Goal: Task Accomplishment & Management: Manage account settings

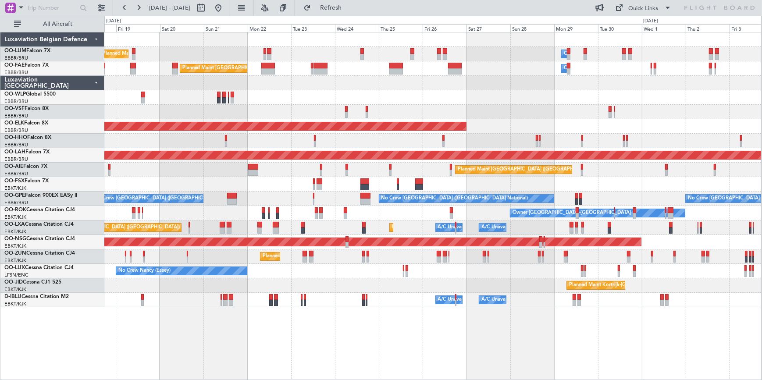
click at [505, 293] on div "Planned Maint [GEOGRAPHIC_DATA] ([GEOGRAPHIC_DATA] National) Owner [GEOGRAPHIC_…" at bounding box center [432, 169] width 657 height 275
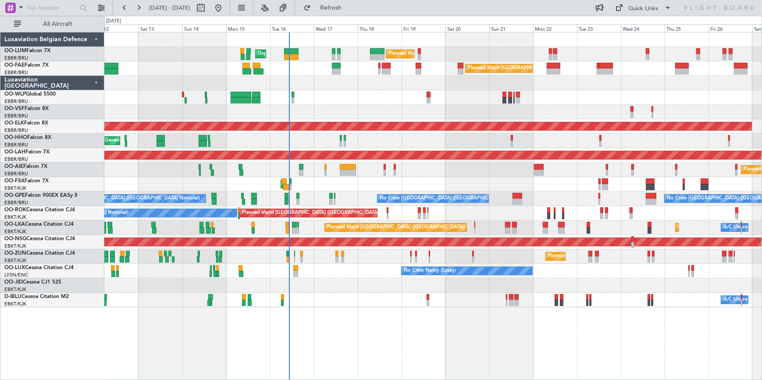
click at [562, 114] on div at bounding box center [433, 112] width 658 height 14
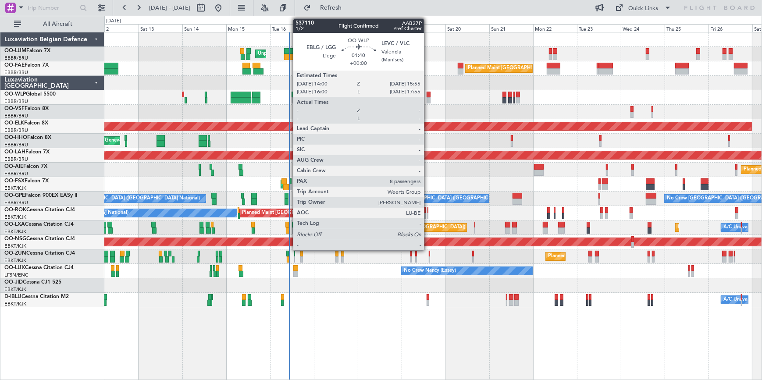
click at [428, 94] on div at bounding box center [429, 95] width 4 height 6
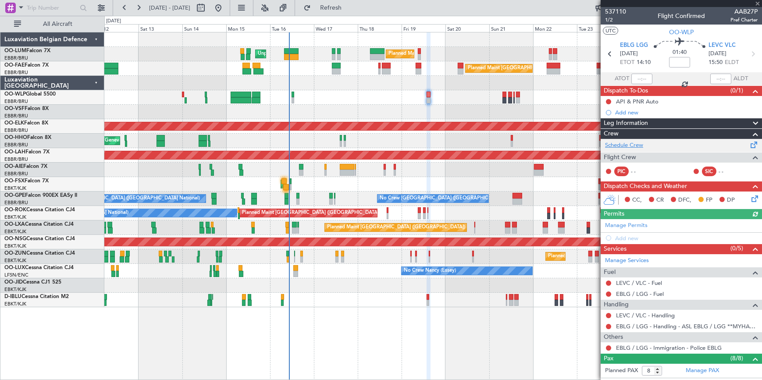
click at [634, 143] on link "Schedule Crew" at bounding box center [624, 145] width 38 height 9
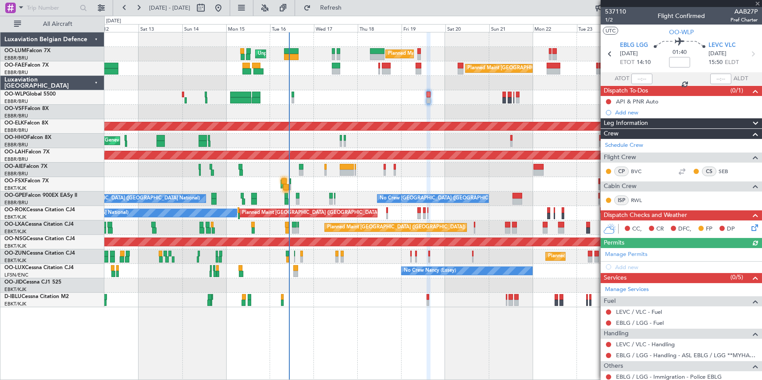
click at [757, 2] on div at bounding box center [681, 3] width 161 height 7
click at [758, 4] on span at bounding box center [758, 4] width 9 height 8
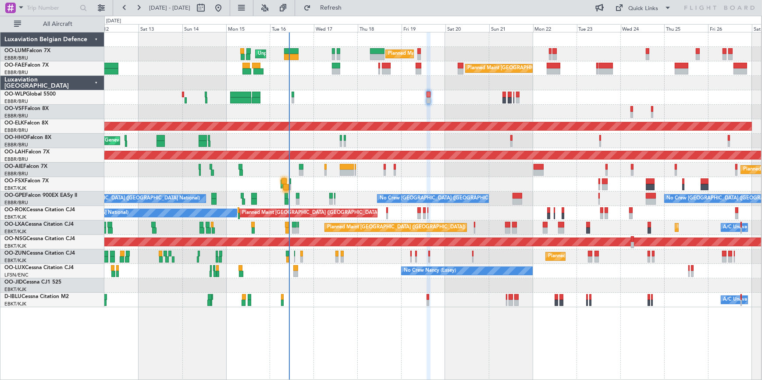
type input "0"
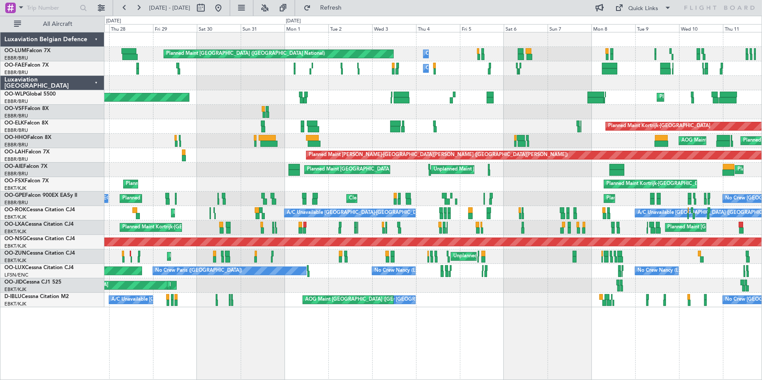
click at [762, 79] on html "12 Sep 2025 - 27 Sep 2025 Refresh Quick Links All Aircraft Owner Melsbroek Air …" at bounding box center [381, 190] width 762 height 380
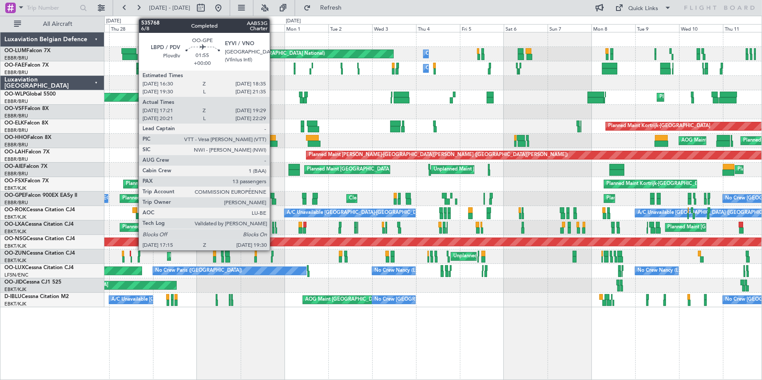
click at [274, 201] on div at bounding box center [274, 202] width 4 height 6
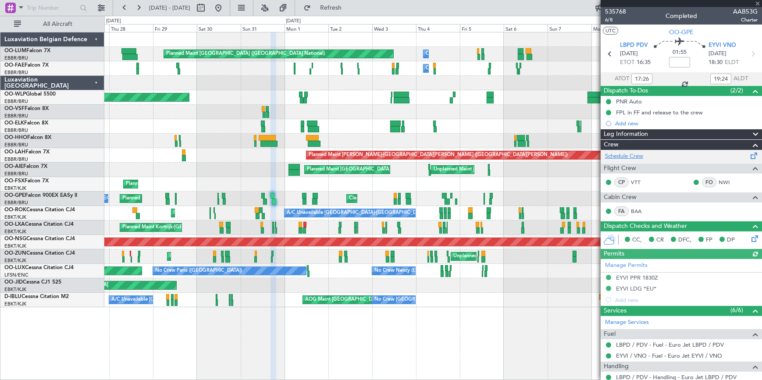
click at [637, 154] on link "Schedule Crew" at bounding box center [624, 156] width 38 height 9
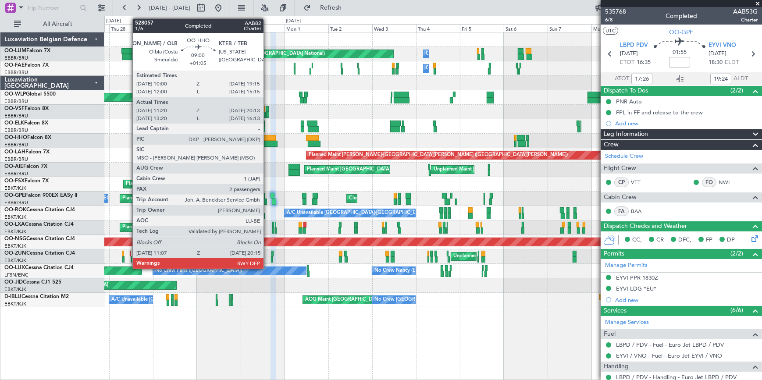
click at [268, 138] on div at bounding box center [267, 138] width 17 height 6
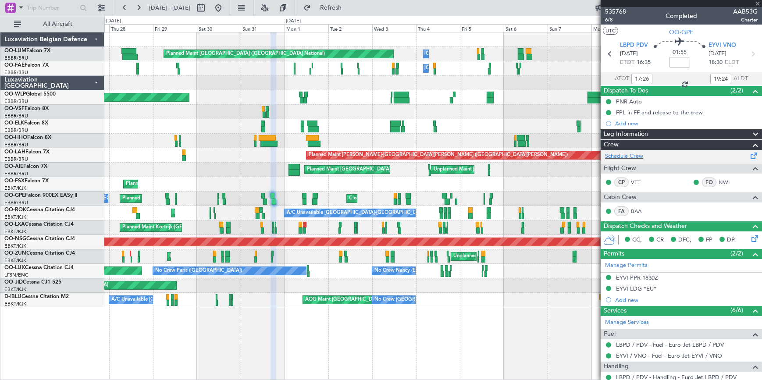
type input "+01:05"
type input "11:30"
type input "20:08"
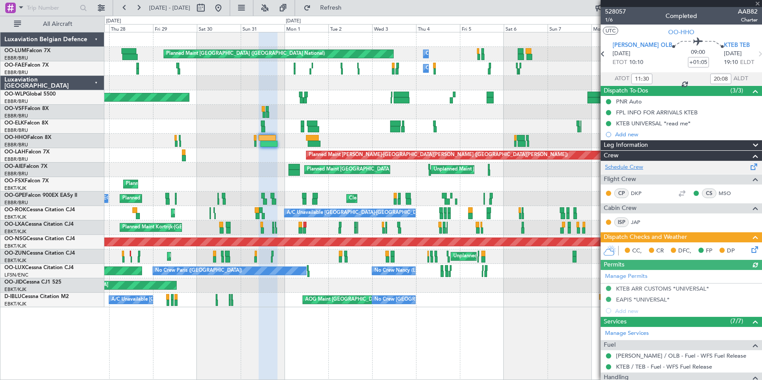
click at [634, 167] on link "Schedule Crew" at bounding box center [624, 167] width 38 height 9
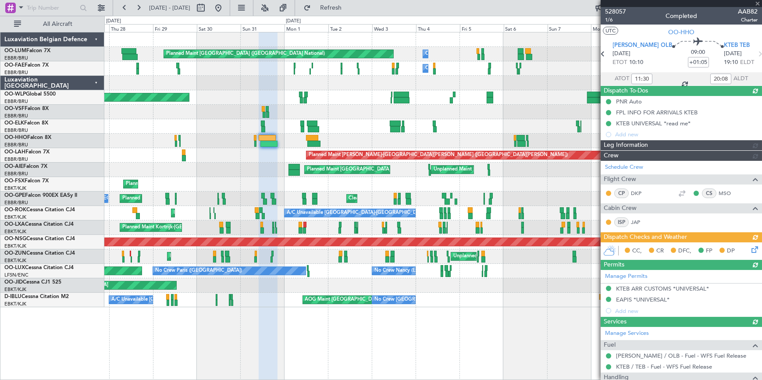
click at [759, 4] on div at bounding box center [681, 3] width 161 height 7
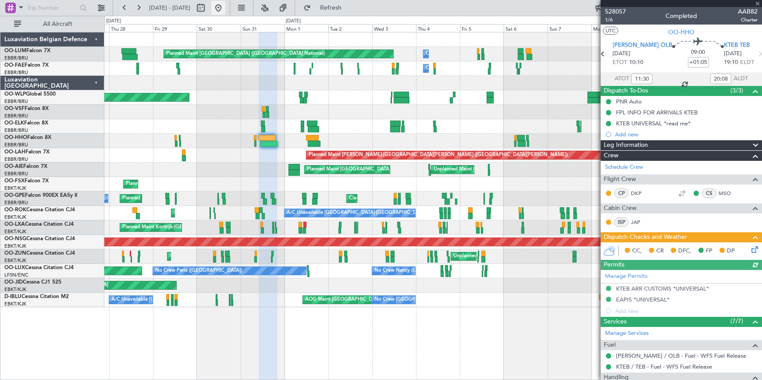
click at [225, 9] on button at bounding box center [218, 8] width 14 height 14
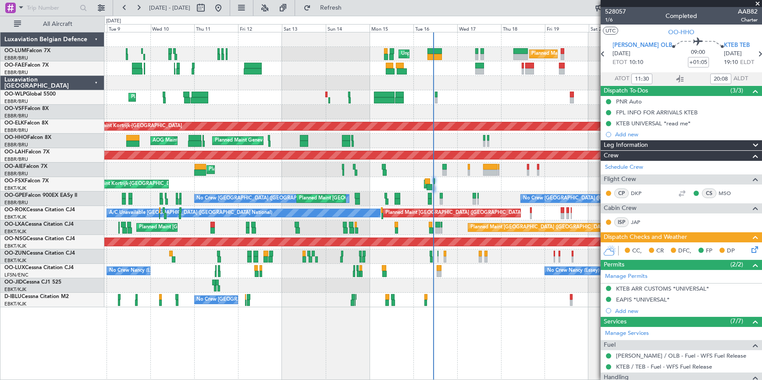
click at [759, 3] on span at bounding box center [758, 4] width 9 height 8
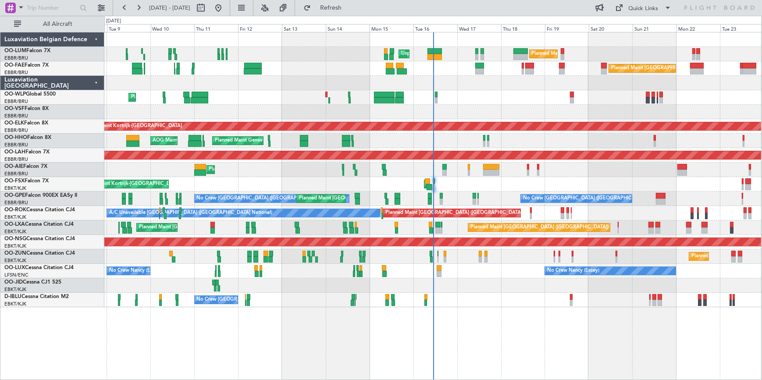
type input "0"
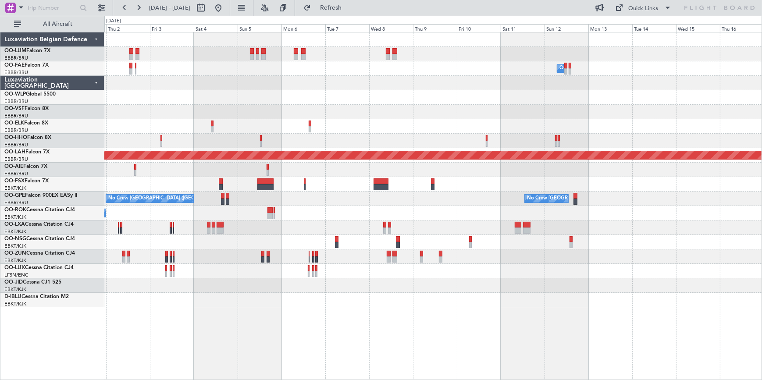
click at [0, 3] on html "08 Sep 2025 - 23 Sep 2025 Refresh Quick Links All Aircraft Owner Melsbroek Air …" at bounding box center [381, 190] width 762 height 380
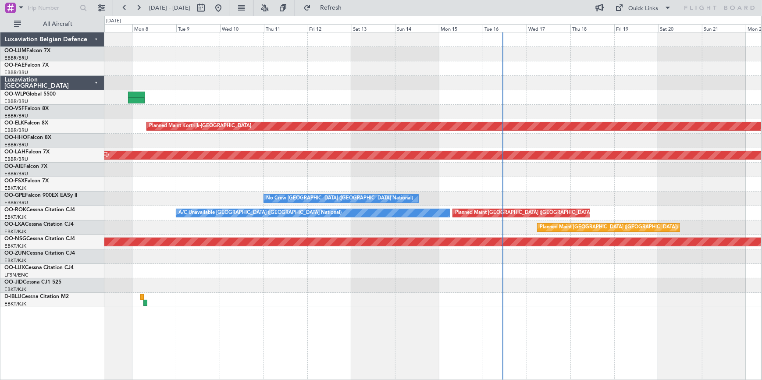
click at [762, 87] on html "02 Oct 2025 - 17 Oct 2025 Refresh Quick Links All Aircraft Planned Maint Kortri…" at bounding box center [381, 190] width 762 height 380
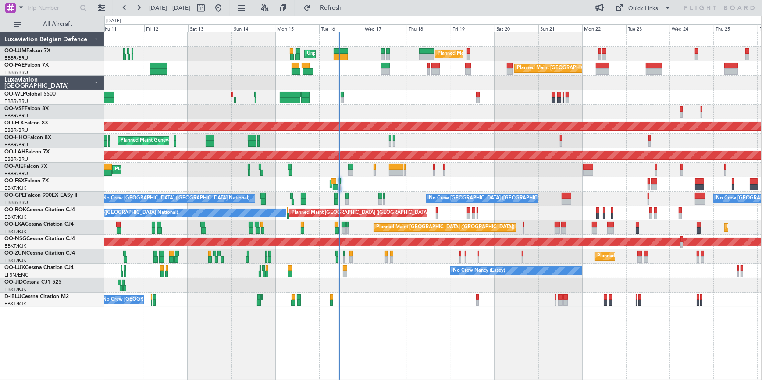
click at [426, 116] on div at bounding box center [432, 112] width 657 height 14
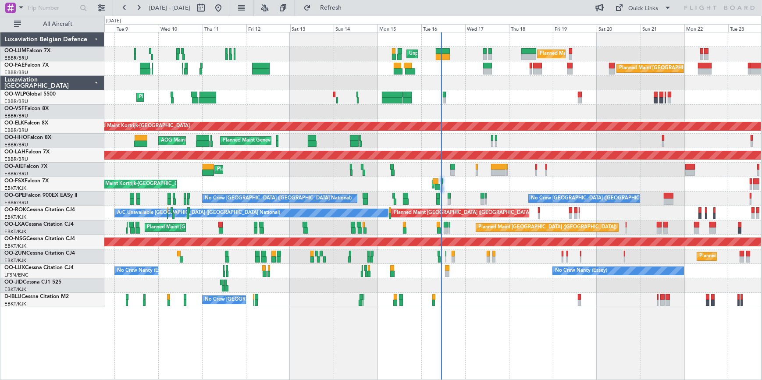
click at [533, 113] on div at bounding box center [432, 112] width 657 height 14
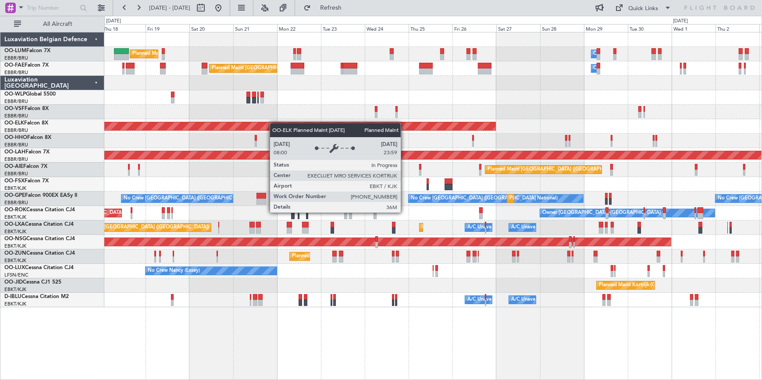
click at [176, 129] on div "Planned Maint Brussels (Brussels National) Owner Melsbroek Air Base Unplanned M…" at bounding box center [433, 169] width 658 height 275
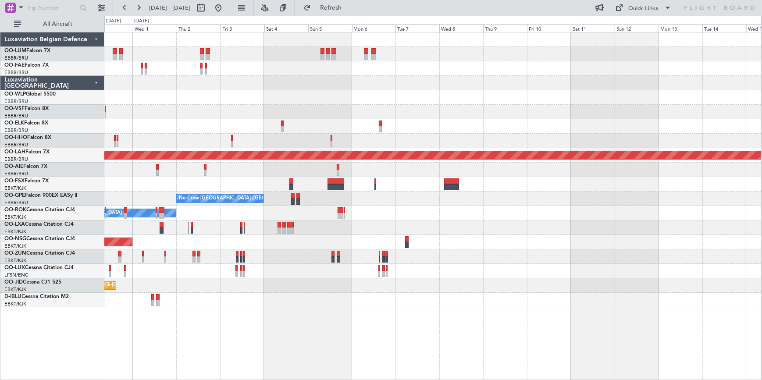
click at [0, 96] on html "18 Sep 2025 - 03 Oct 2025 Refresh Quick Links All Aircraft Owner Melsbroek Air …" at bounding box center [381, 190] width 762 height 380
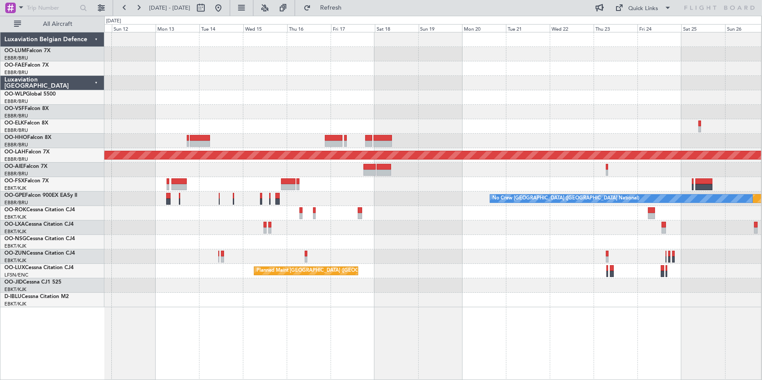
click at [183, 123] on div "Planned Maint Kortrijk-Wevelgem Planned Maint Alton-st Louis (St Louis Regl) Pl…" at bounding box center [432, 169] width 657 height 275
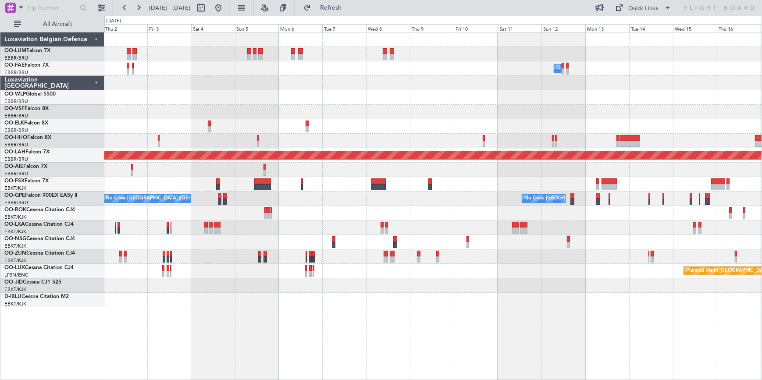
click at [675, 112] on div "Owner Melsbroek Air Base Owner Melsbroek Air Base Owner Melsbroek Air Base Plan…" at bounding box center [433, 169] width 658 height 275
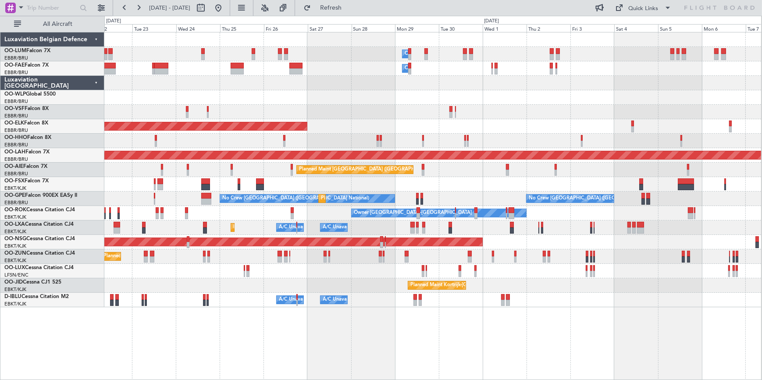
click at [656, 113] on div "Owner Melsbroek Air Base Planned Maint Brussels (Brussels National) Owner Melsb…" at bounding box center [432, 169] width 657 height 275
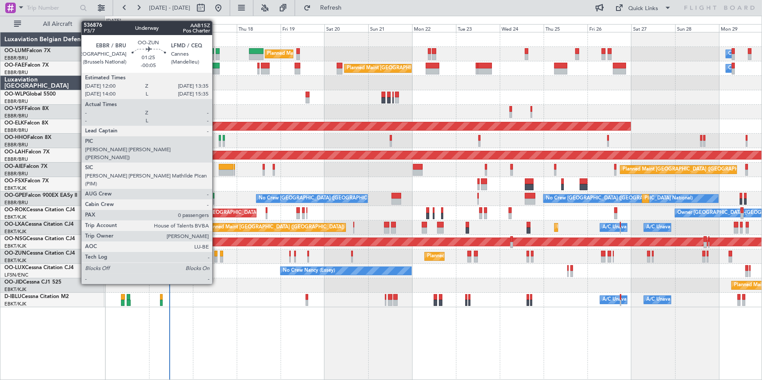
click at [216, 253] on div at bounding box center [216, 254] width 3 height 6
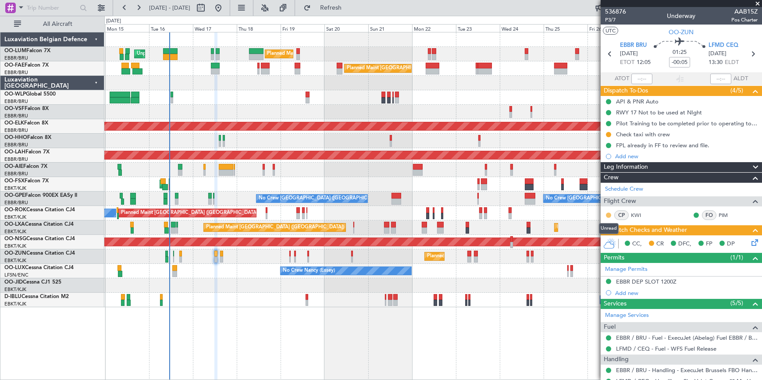
click at [610, 215] on button at bounding box center [608, 215] width 5 height 5
click at [616, 238] on span "Acknowledged" at bounding box center [611, 240] width 39 height 9
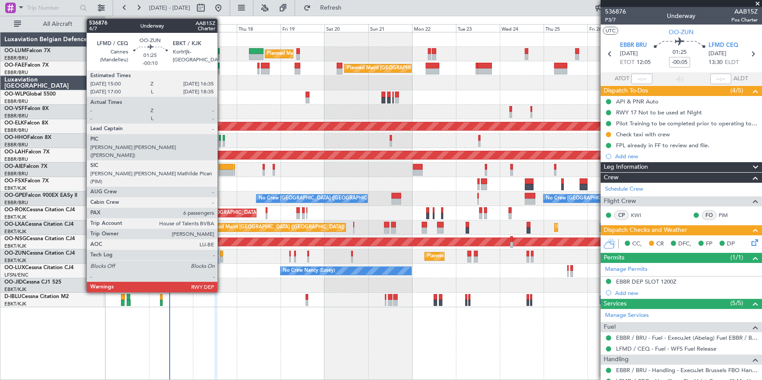
click at [222, 253] on div at bounding box center [221, 254] width 3 height 6
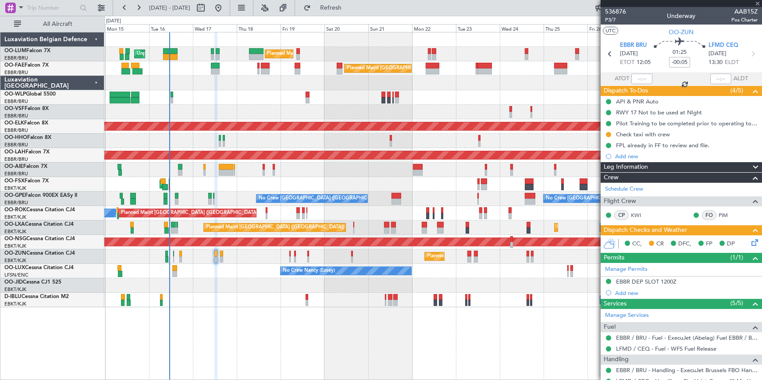
type input "-00:10"
type input "6"
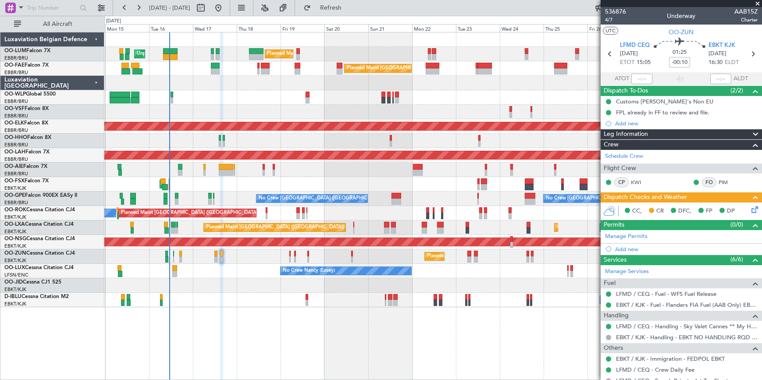
click at [759, 4] on span at bounding box center [758, 4] width 9 height 8
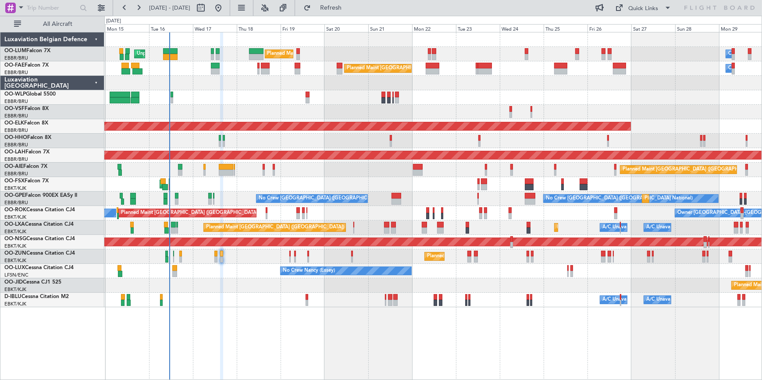
type input "0"
click at [452, 168] on div "Planned Maint [GEOGRAPHIC_DATA] ([GEOGRAPHIC_DATA]) Planned Maint [GEOGRAPHIC_D…" at bounding box center [432, 170] width 657 height 14
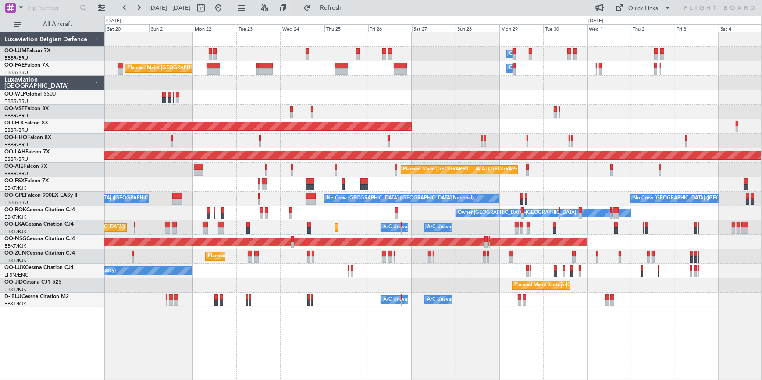
click at [426, 272] on div "No Crew Nancy (Essey)" at bounding box center [432, 271] width 657 height 14
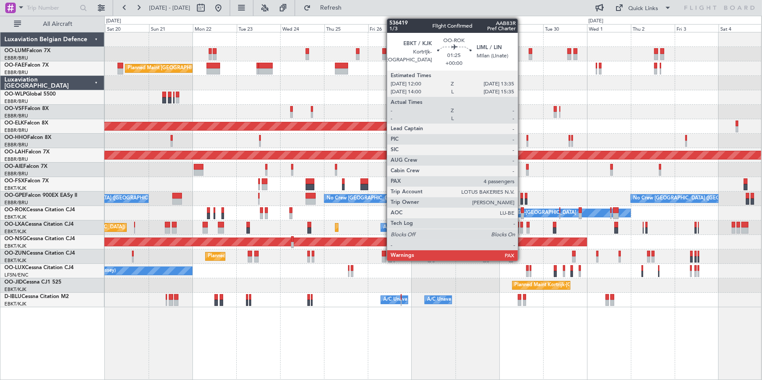
click at [522, 211] on div at bounding box center [522, 211] width 3 height 6
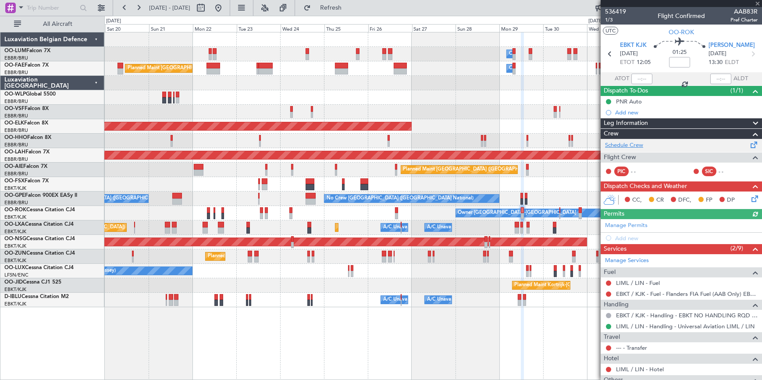
click at [638, 145] on link "Schedule Crew" at bounding box center [624, 145] width 38 height 9
click at [759, 4] on div at bounding box center [681, 3] width 161 height 7
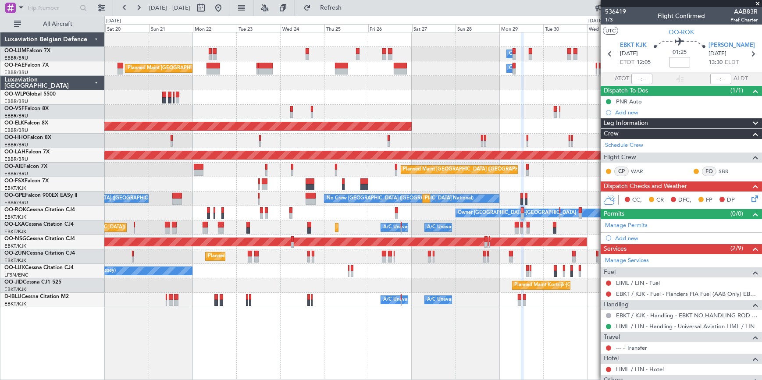
click at [759, 4] on span at bounding box center [758, 4] width 9 height 8
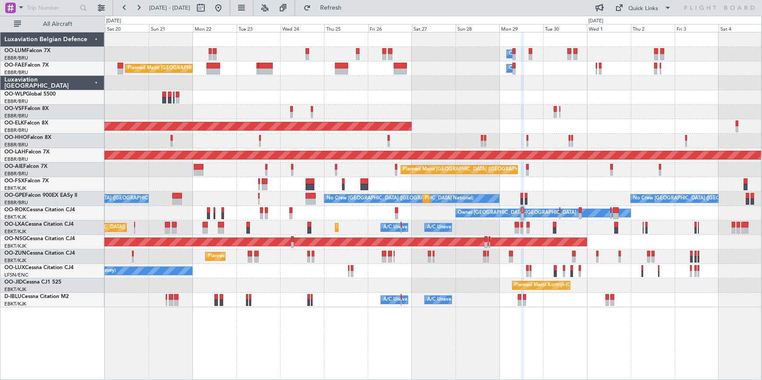
type input "0"
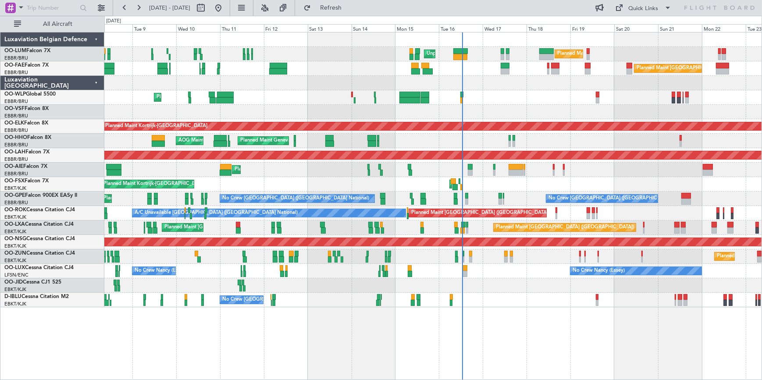
click at [762, 111] on html "[DATE] - [DATE] Refresh Quick Links All Aircraft Planned Maint [GEOGRAPHIC_DATA…" at bounding box center [381, 190] width 762 height 380
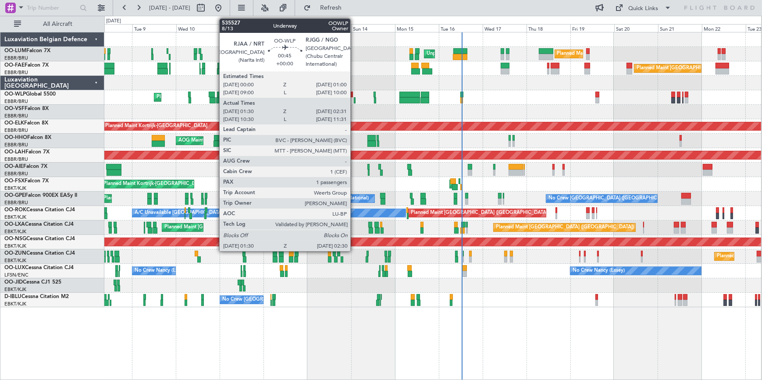
click at [354, 100] on div at bounding box center [355, 100] width 2 height 6
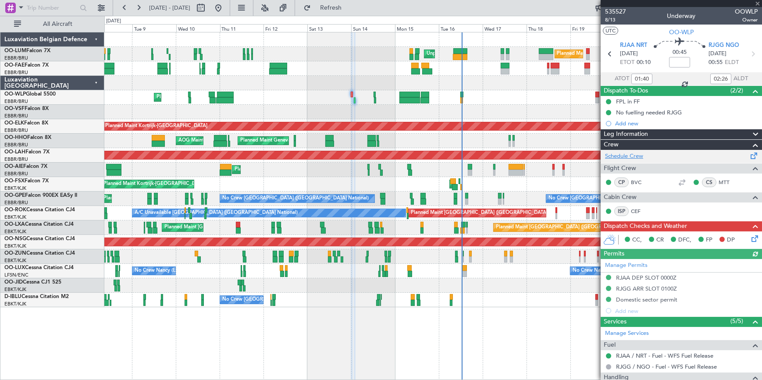
click at [633, 156] on link "Schedule Crew" at bounding box center [624, 156] width 38 height 9
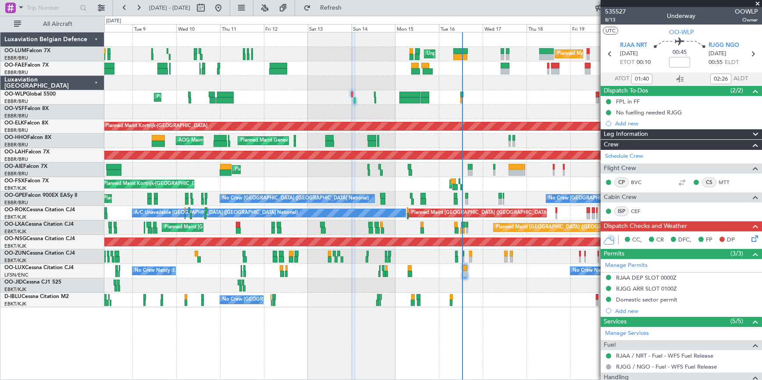
type input "10:40"
type input "11:26"
type input "01:40"
type input "02:26"
click at [676, 79] on div "Flight Time Correction" at bounding box center [678, 81] width 53 height 11
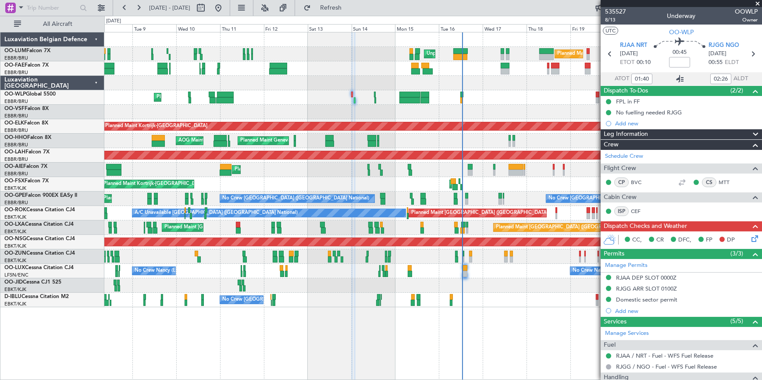
click at [680, 79] on icon at bounding box center [681, 79] width 11 height 11
click at [622, 7] on span "535527" at bounding box center [615, 11] width 21 height 9
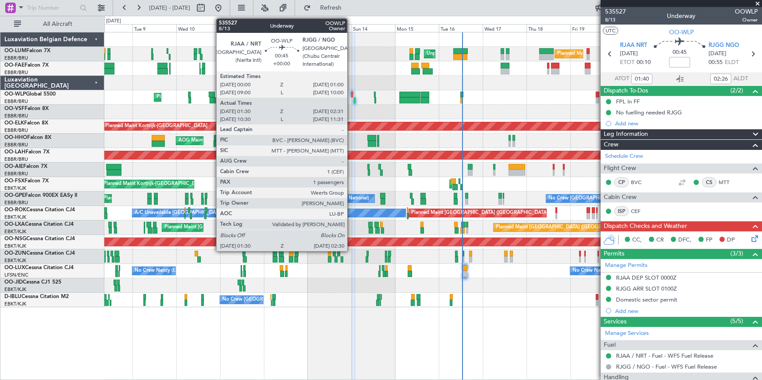
click at [351, 93] on div at bounding box center [352, 95] width 2 height 6
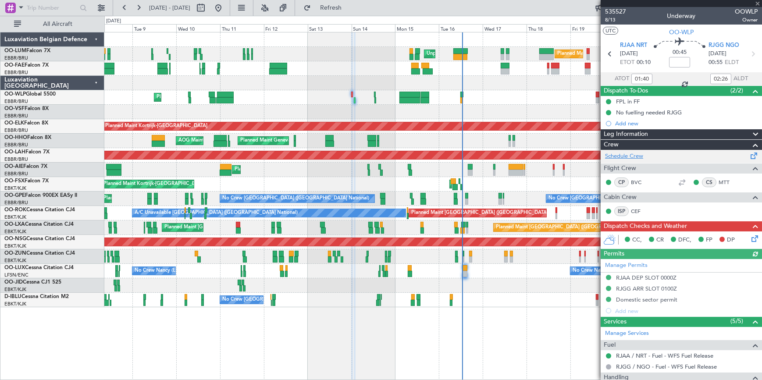
click at [624, 155] on link "Schedule Crew" at bounding box center [624, 156] width 38 height 9
click at [758, 2] on span at bounding box center [758, 4] width 9 height 8
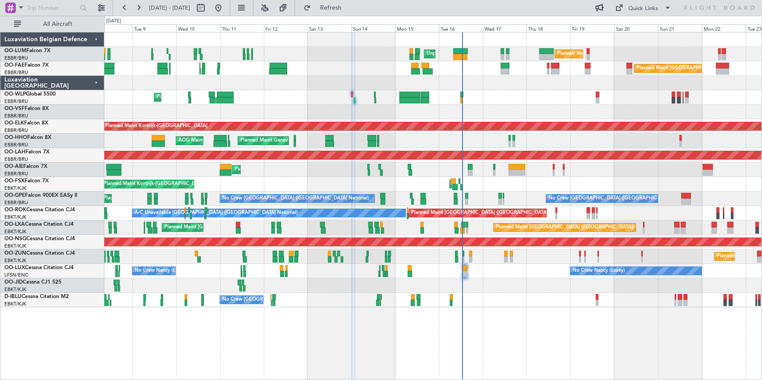
type input "0"
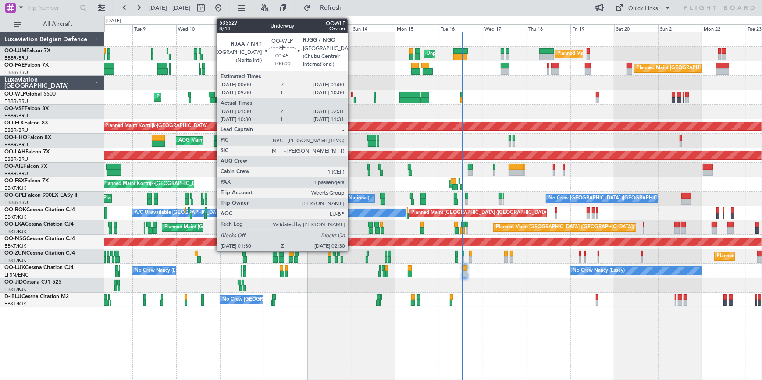
click at [352, 95] on div at bounding box center [352, 95] width 2 height 6
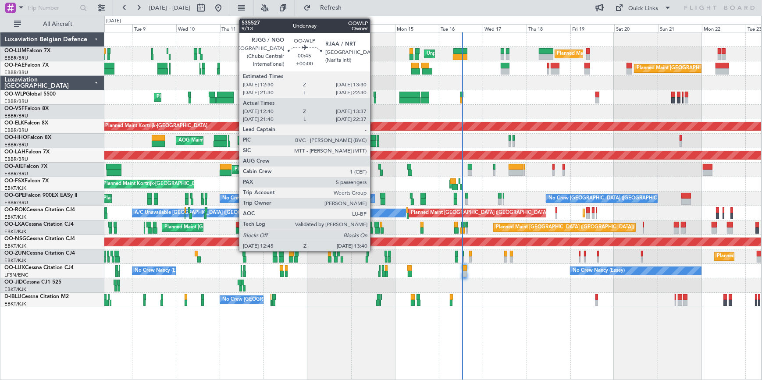
click at [374, 94] on div at bounding box center [375, 95] width 2 height 6
click at [376, 93] on div at bounding box center [375, 95] width 2 height 6
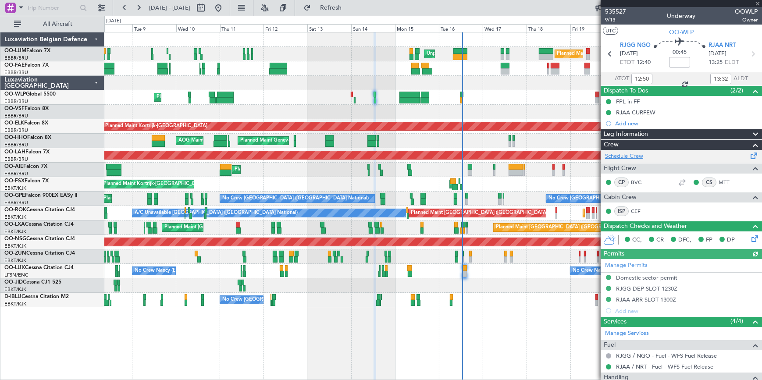
click at [625, 157] on link "Schedule Crew" at bounding box center [624, 156] width 38 height 9
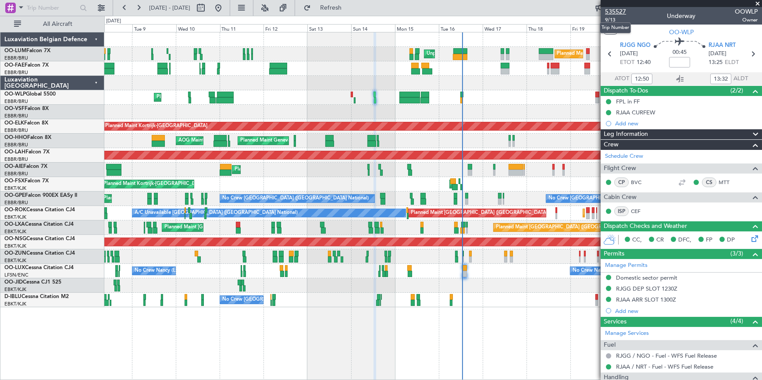
click at [618, 9] on span "535527" at bounding box center [615, 11] width 21 height 9
type input "21:50"
type input "22:32"
type input "12:50"
type input "13:32"
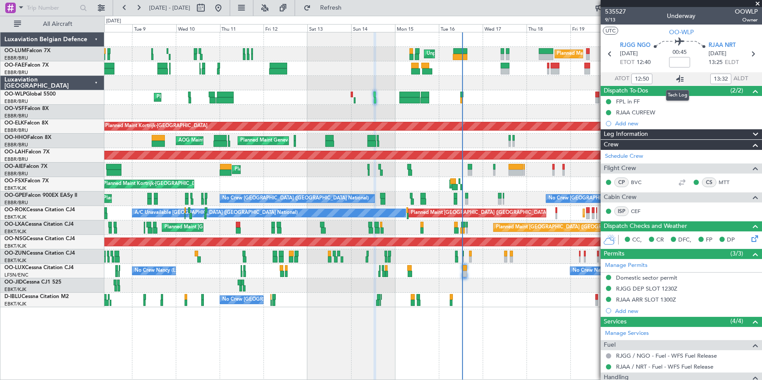
click at [676, 79] on icon at bounding box center [681, 79] width 11 height 11
click at [759, 2] on span at bounding box center [758, 4] width 9 height 8
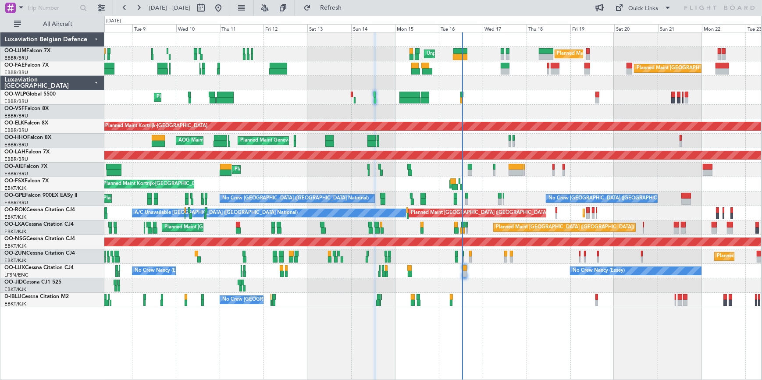
type input "0"
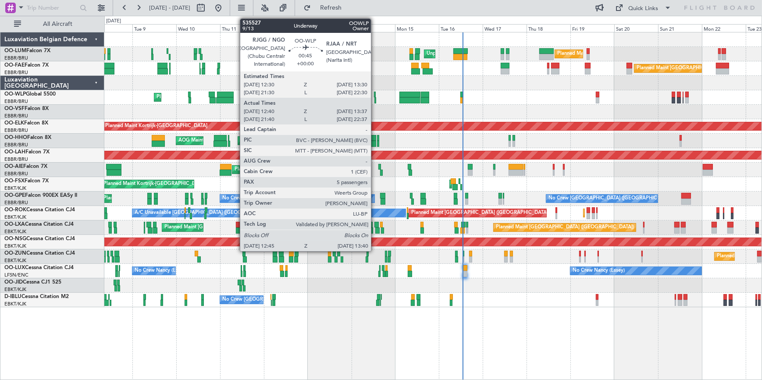
click at [375, 94] on div at bounding box center [375, 95] width 2 height 6
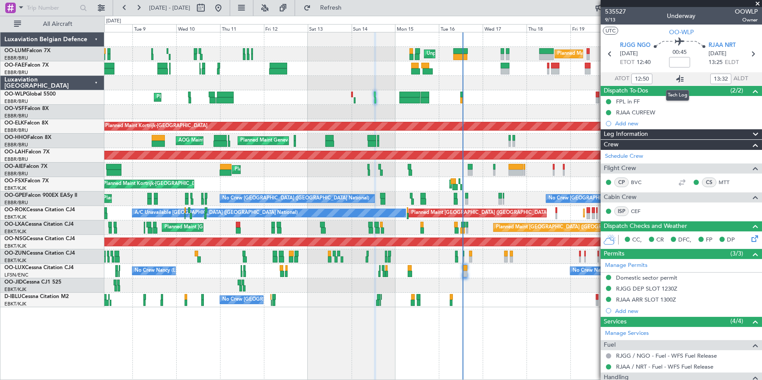
click at [678, 79] on icon at bounding box center [681, 79] width 11 height 11
click at [623, 153] on link "Schedule Crew" at bounding box center [624, 156] width 38 height 9
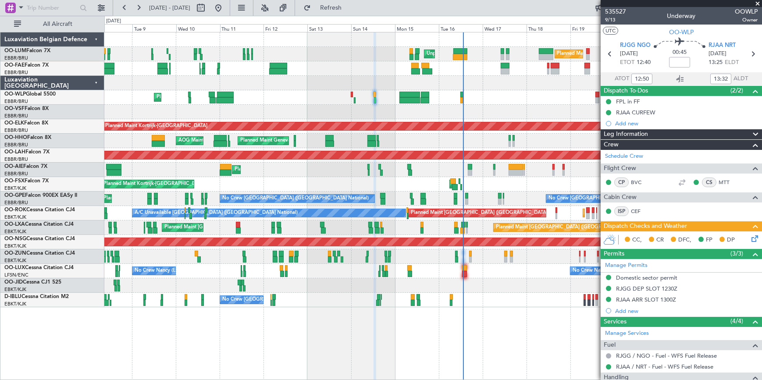
click at [759, 3] on span at bounding box center [758, 4] width 9 height 8
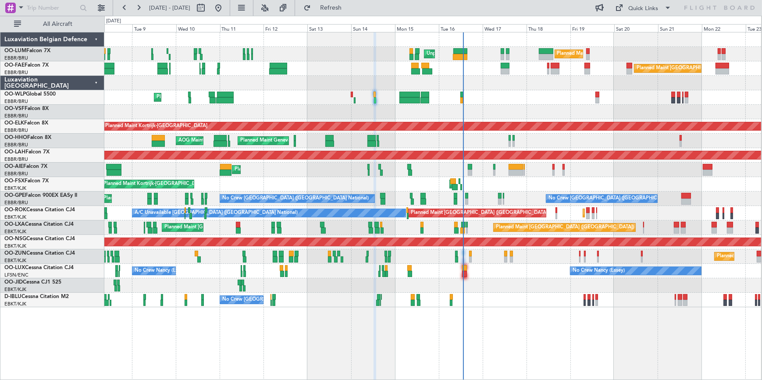
type input "0"
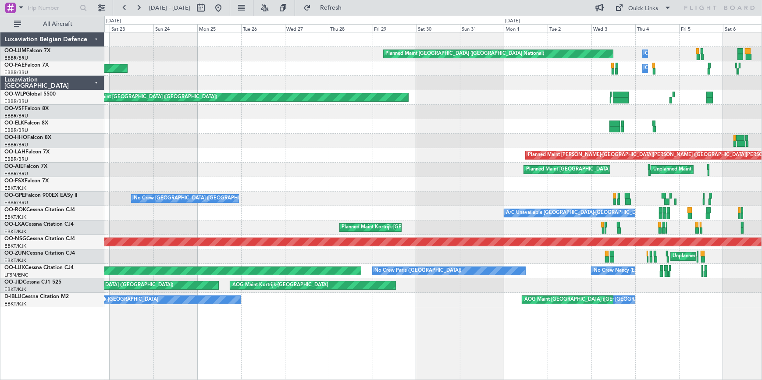
click at [762, 68] on html "08 Sep 2025 - 23 Sep 2025 Refresh Quick Links All Aircraft Owner Melsbroek Air …" at bounding box center [381, 190] width 762 height 380
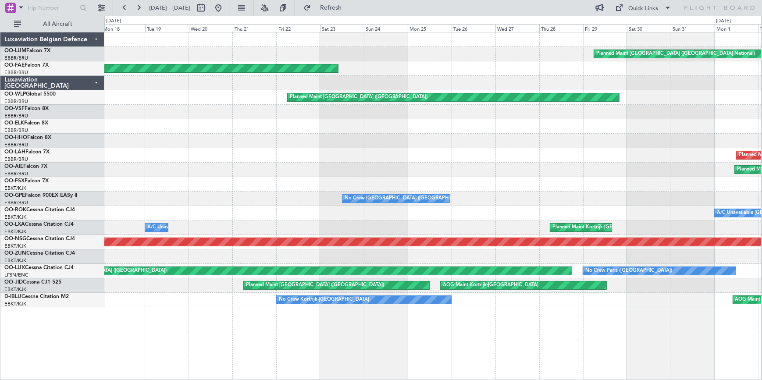
click at [713, 109] on div "Planned Maint Brussels (Brussels National) Owner Melsbroek Air Base Planned Mai…" at bounding box center [432, 169] width 657 height 275
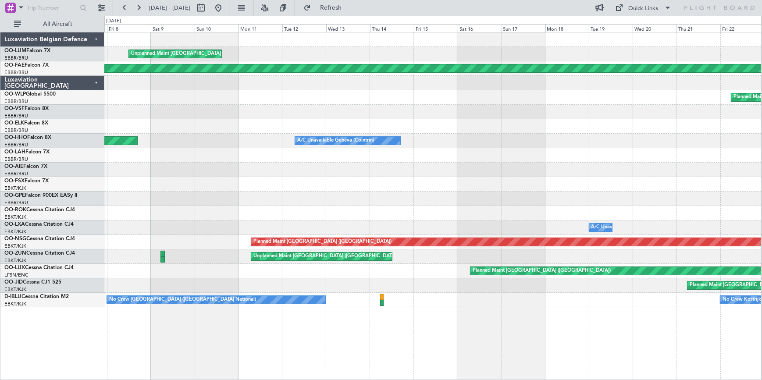
click at [681, 139] on div "Unplanned Maint Brussels (Brussels National) Planned Maint Brussels (Brussels N…" at bounding box center [432, 169] width 657 height 275
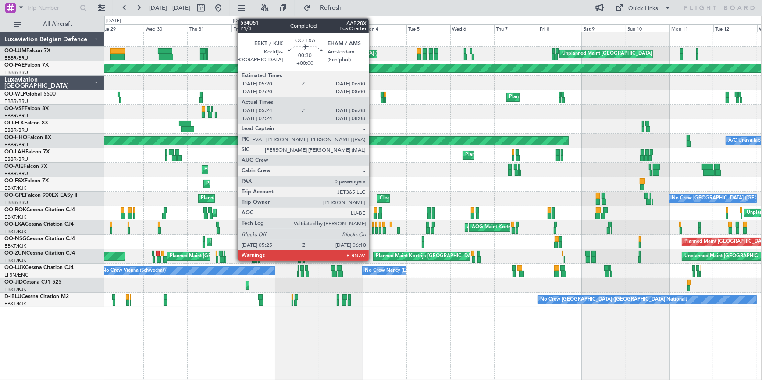
click at [373, 231] on div at bounding box center [373, 231] width 2 height 6
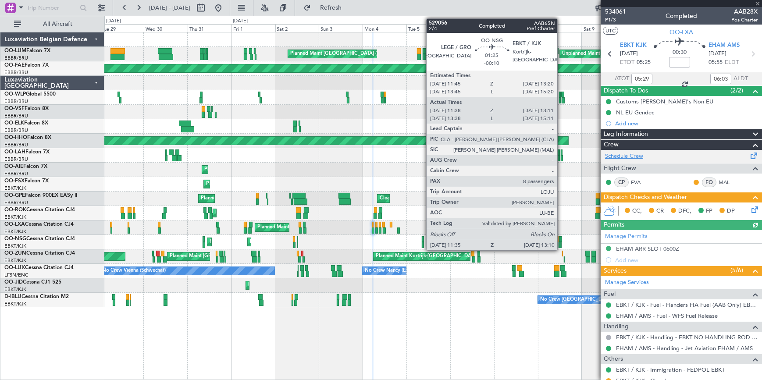
click at [638, 155] on link "Schedule Crew" at bounding box center [624, 156] width 38 height 9
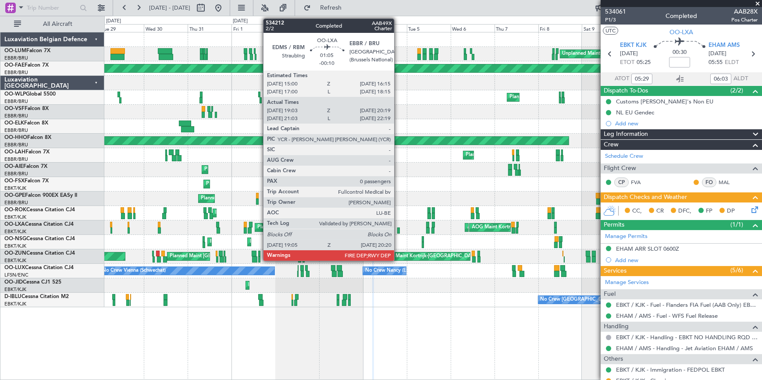
click at [398, 231] on div at bounding box center [398, 231] width 3 height 6
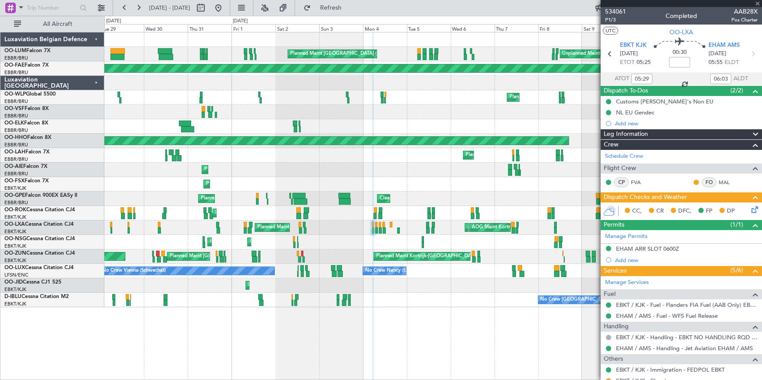
type input "-00:10"
type input "19:08"
type input "20:14"
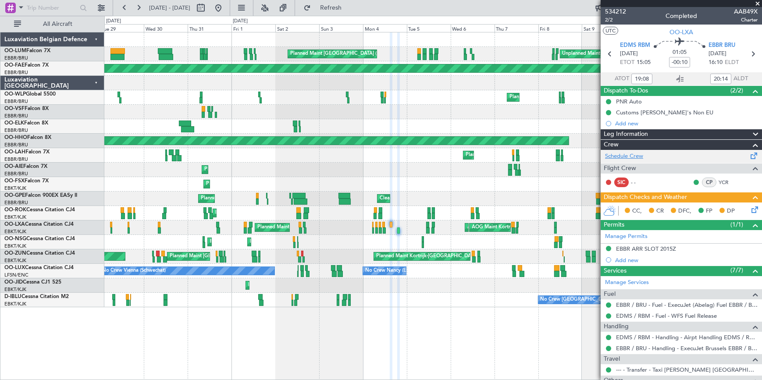
click at [627, 156] on link "Schedule Crew" at bounding box center [624, 156] width 38 height 9
click at [755, 3] on span at bounding box center [758, 4] width 9 height 8
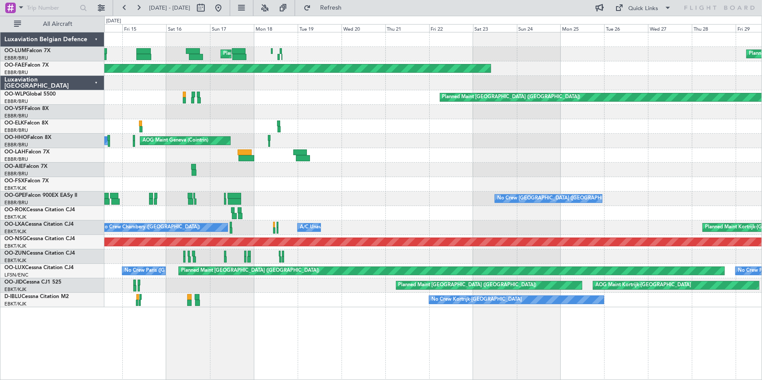
click at [0, 94] on html "29 Jul 2025 - 13 Aug 2025 Refresh Quick Links All Aircraft Planned Maint Brusse…" at bounding box center [381, 190] width 762 height 380
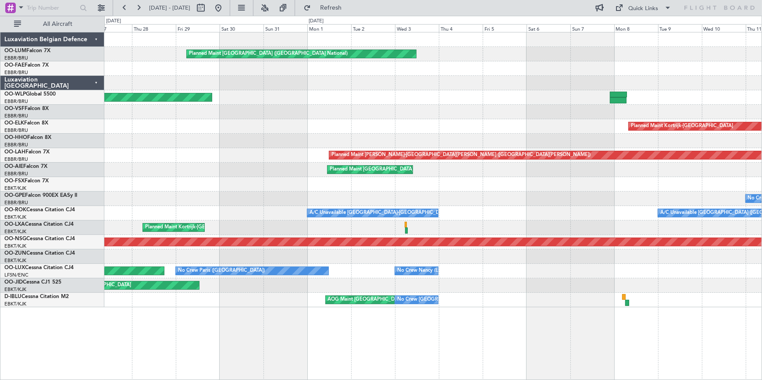
click at [75, 159] on div "Planned Maint Brussels (Brussels National) Planned Maint Berlin (Brandenburg) P…" at bounding box center [381, 198] width 762 height 365
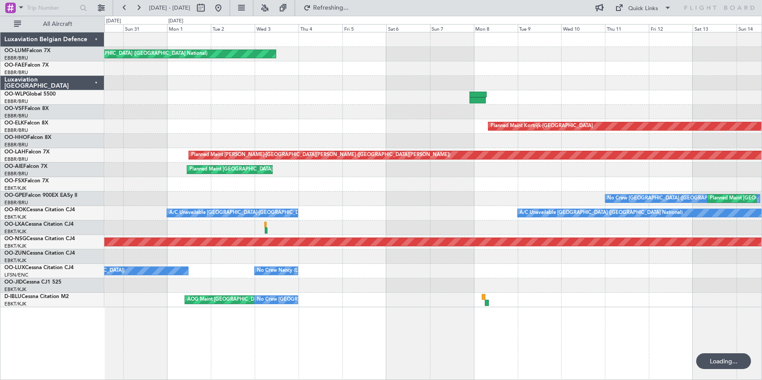
click at [154, 169] on div "Planned Maint Brussels (Brussels National) Planned Maint Berlin (Brandenburg) P…" at bounding box center [433, 169] width 658 height 275
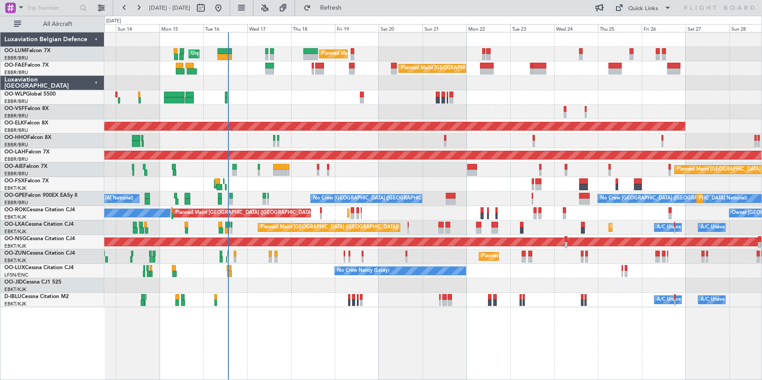
click at [532, 86] on div at bounding box center [433, 83] width 658 height 14
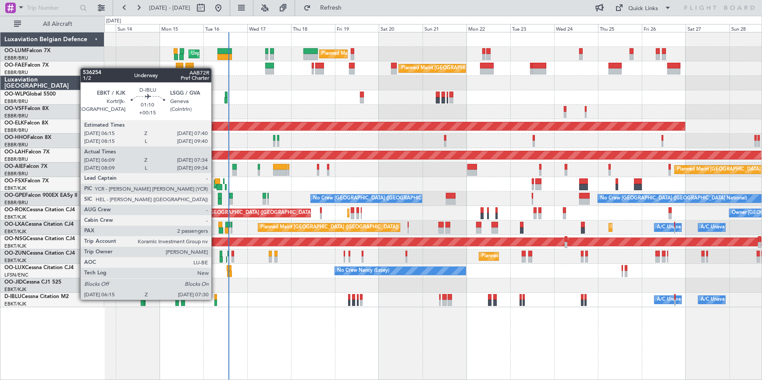
click at [215, 299] on div at bounding box center [216, 297] width 3 height 6
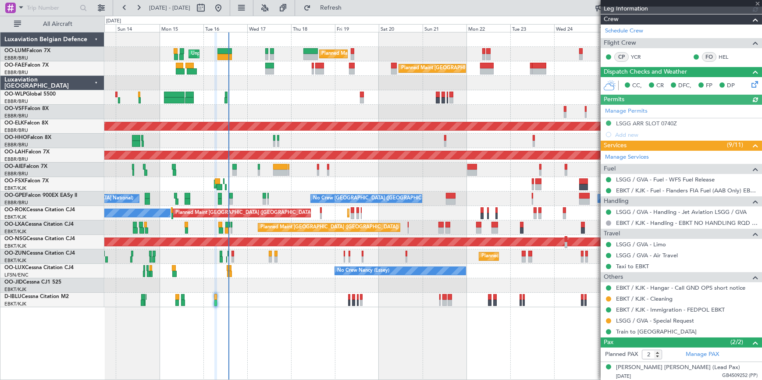
scroll to position [157, 0]
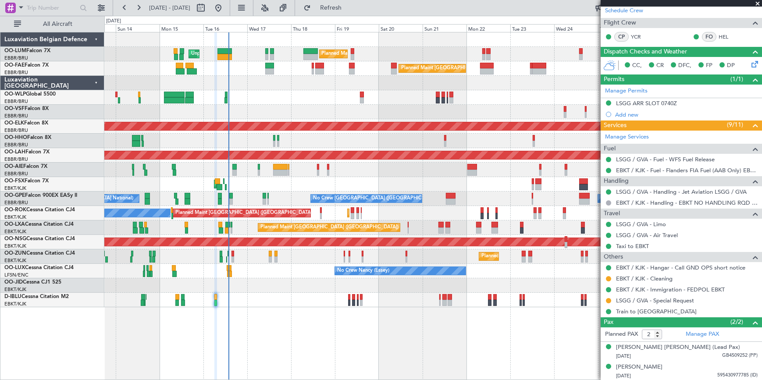
click at [759, 2] on span at bounding box center [758, 4] width 9 height 8
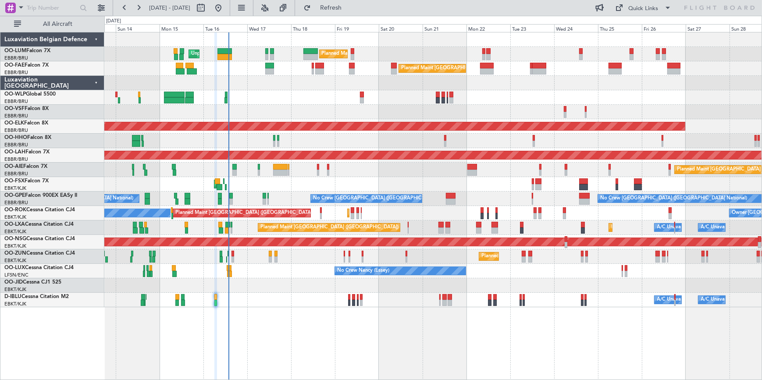
type input "0"
